Goal: Task Accomplishment & Management: Use online tool/utility

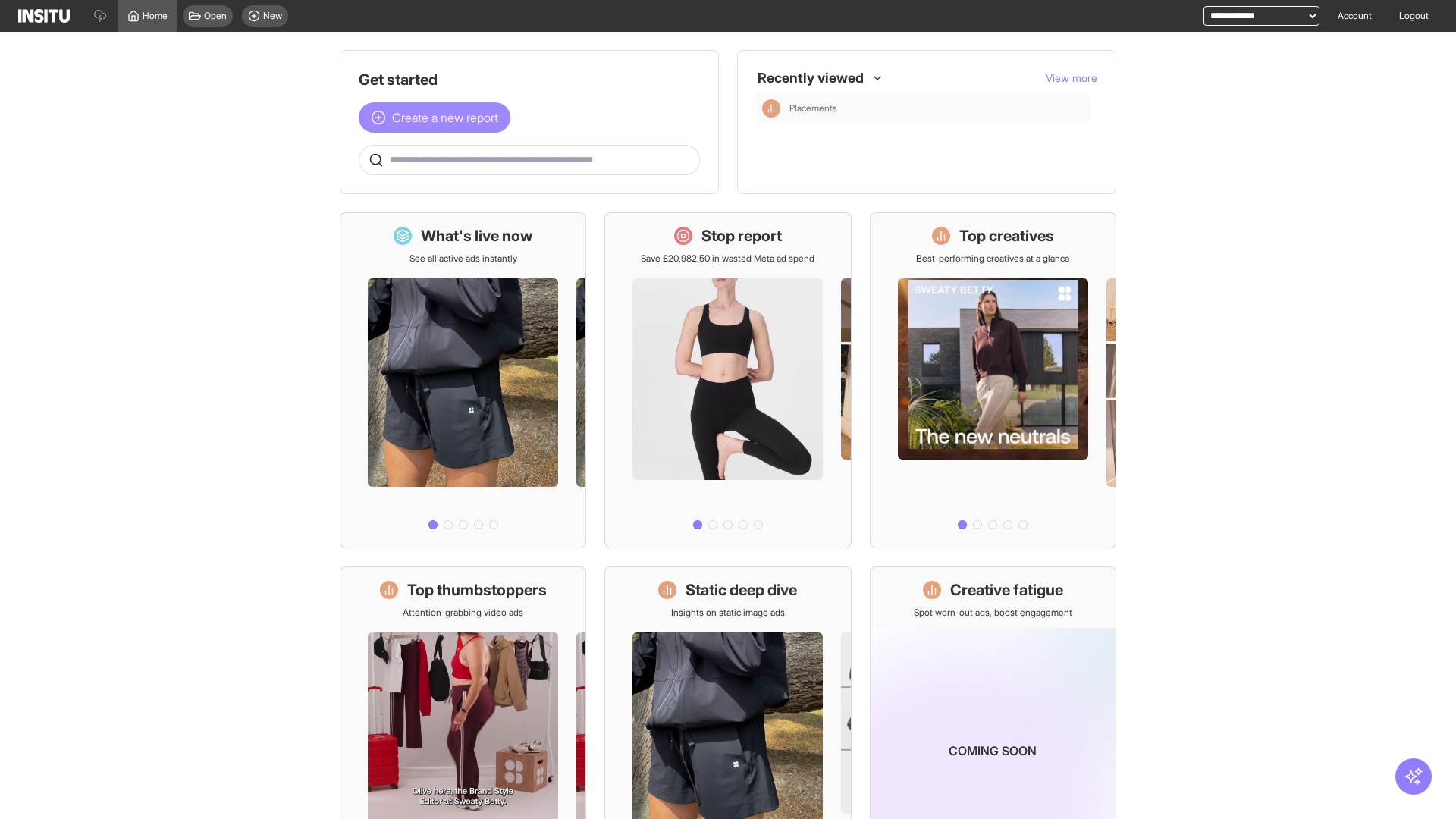
click at [439, 118] on span "Create a new report" at bounding box center [445, 117] width 106 height 18
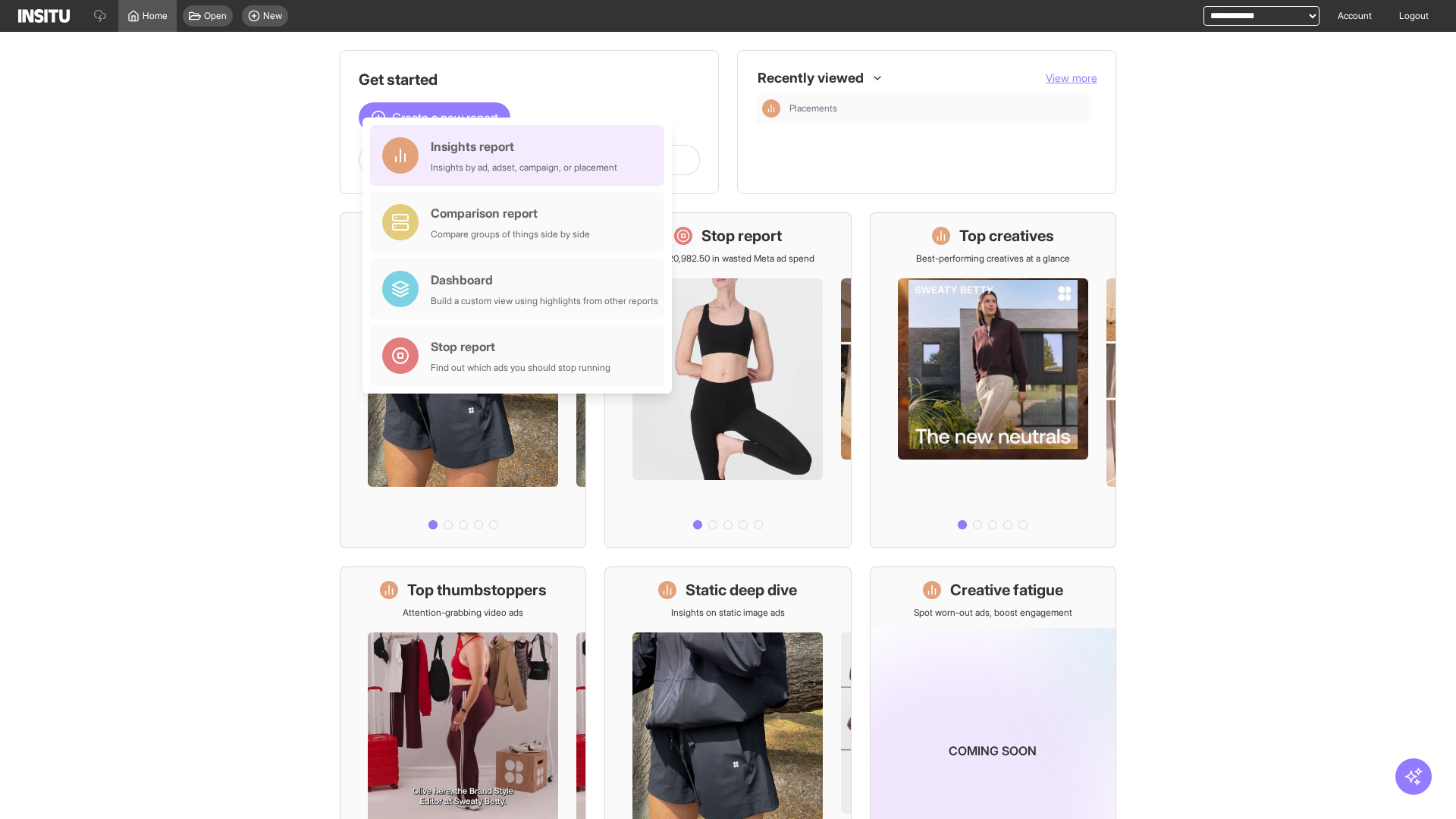
click at [521, 156] on div "Insights report Insights by ad, adset, campaign, or placement" at bounding box center [524, 156] width 187 height 36
